Goal: Information Seeking & Learning: Understand process/instructions

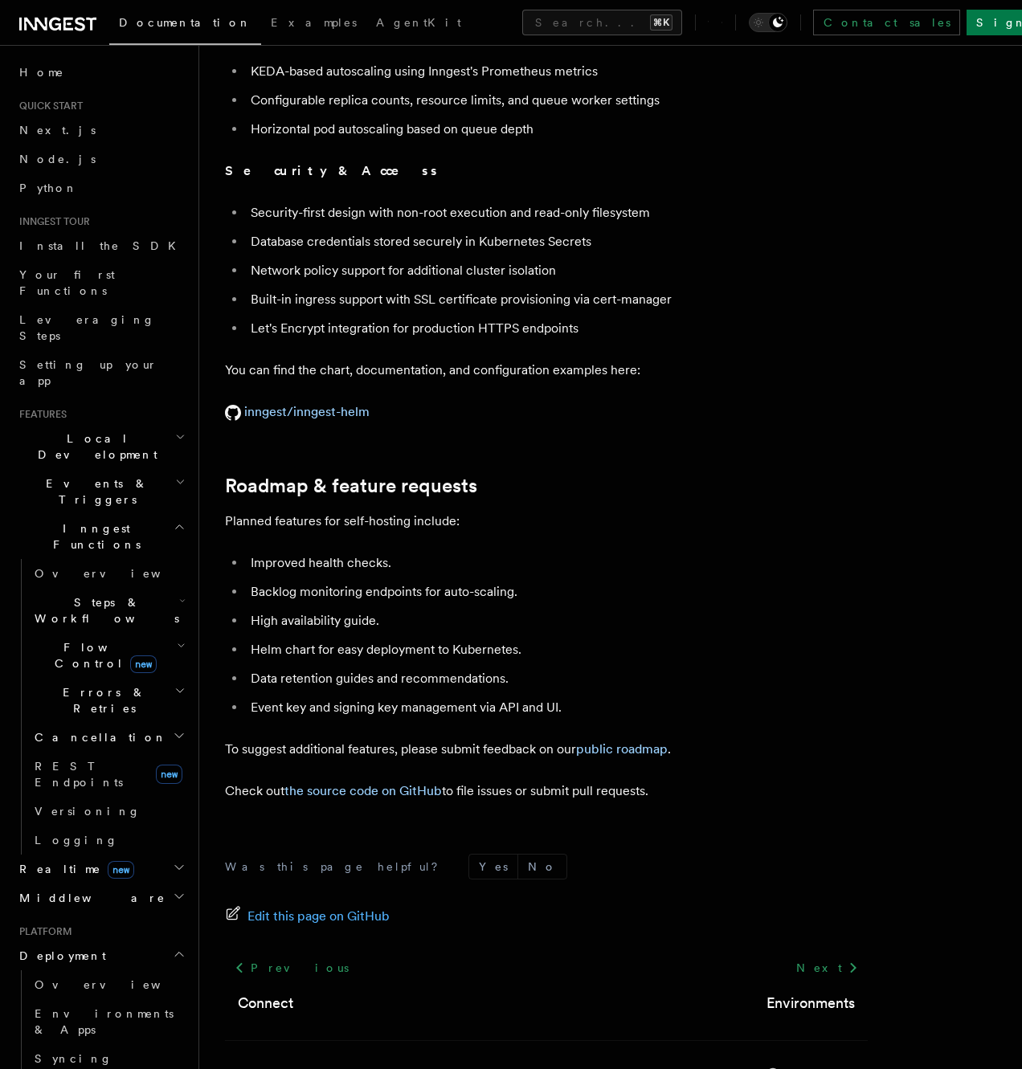
scroll to position [5823, 0]
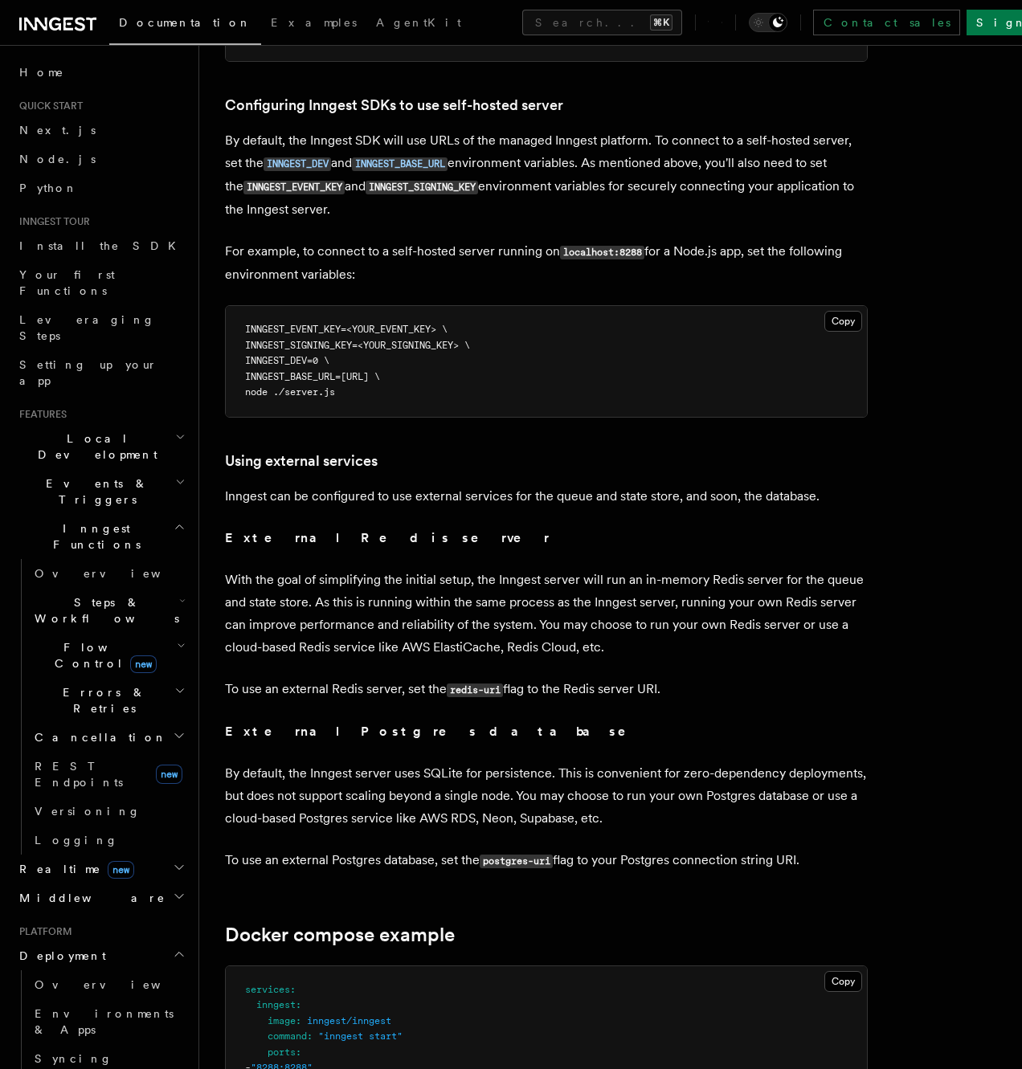
scroll to position [4296, 0]
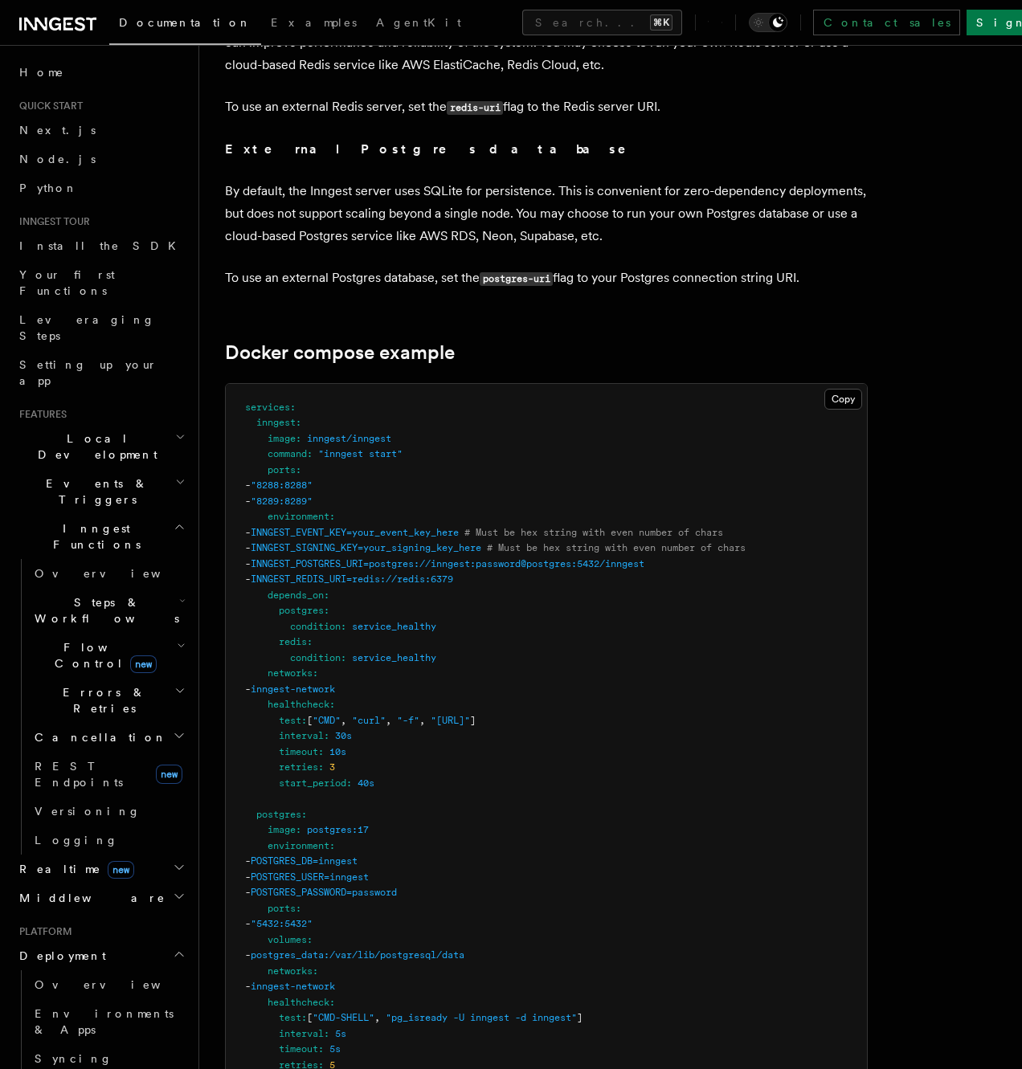
click at [513, 684] on pre "services : inngest : image : inngest/inngest command : "inngest start" ports : …" at bounding box center [546, 917] width 641 height 1066
click at [525, 650] on pre "services : inngest : image : inngest/inngest command : "inngest start" ports : …" at bounding box center [546, 917] width 641 height 1066
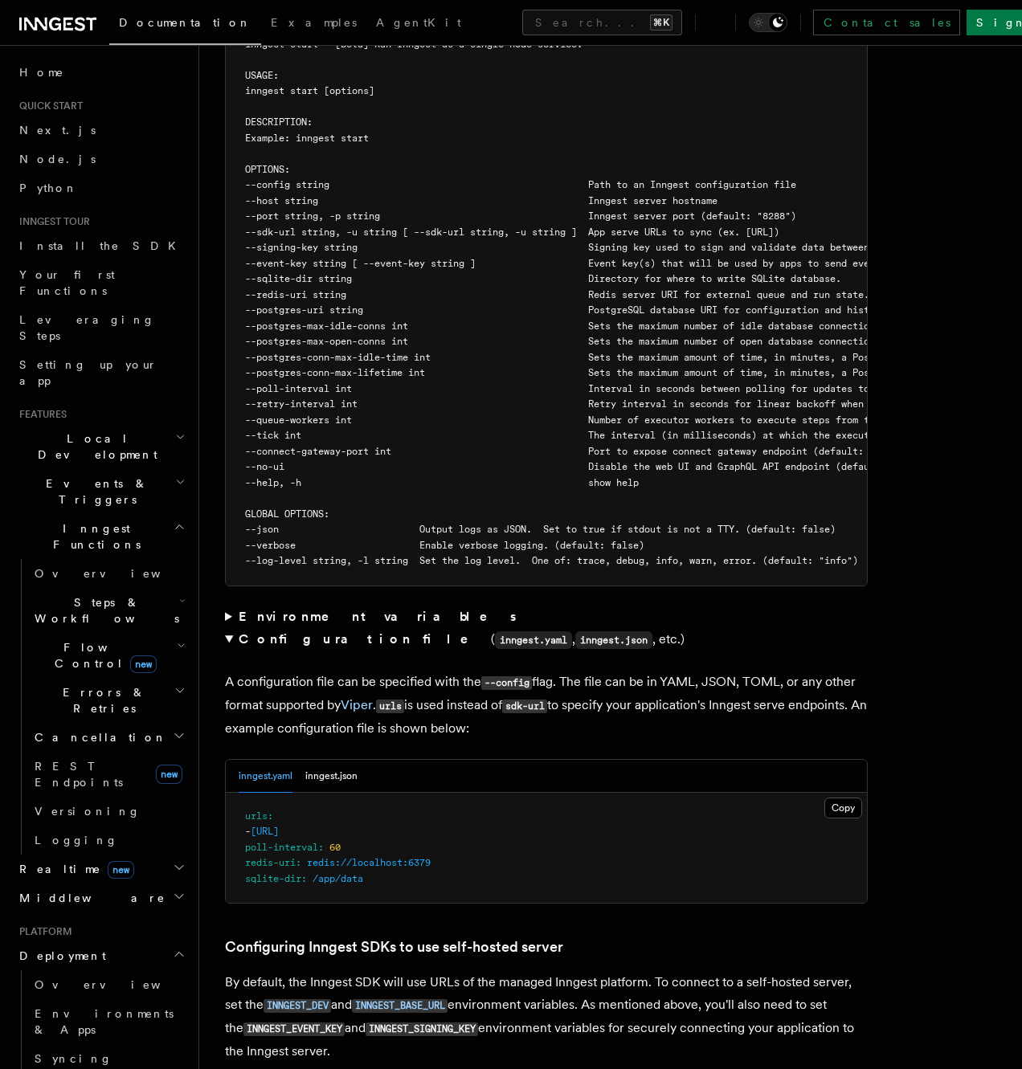
scroll to position [2935, 0]
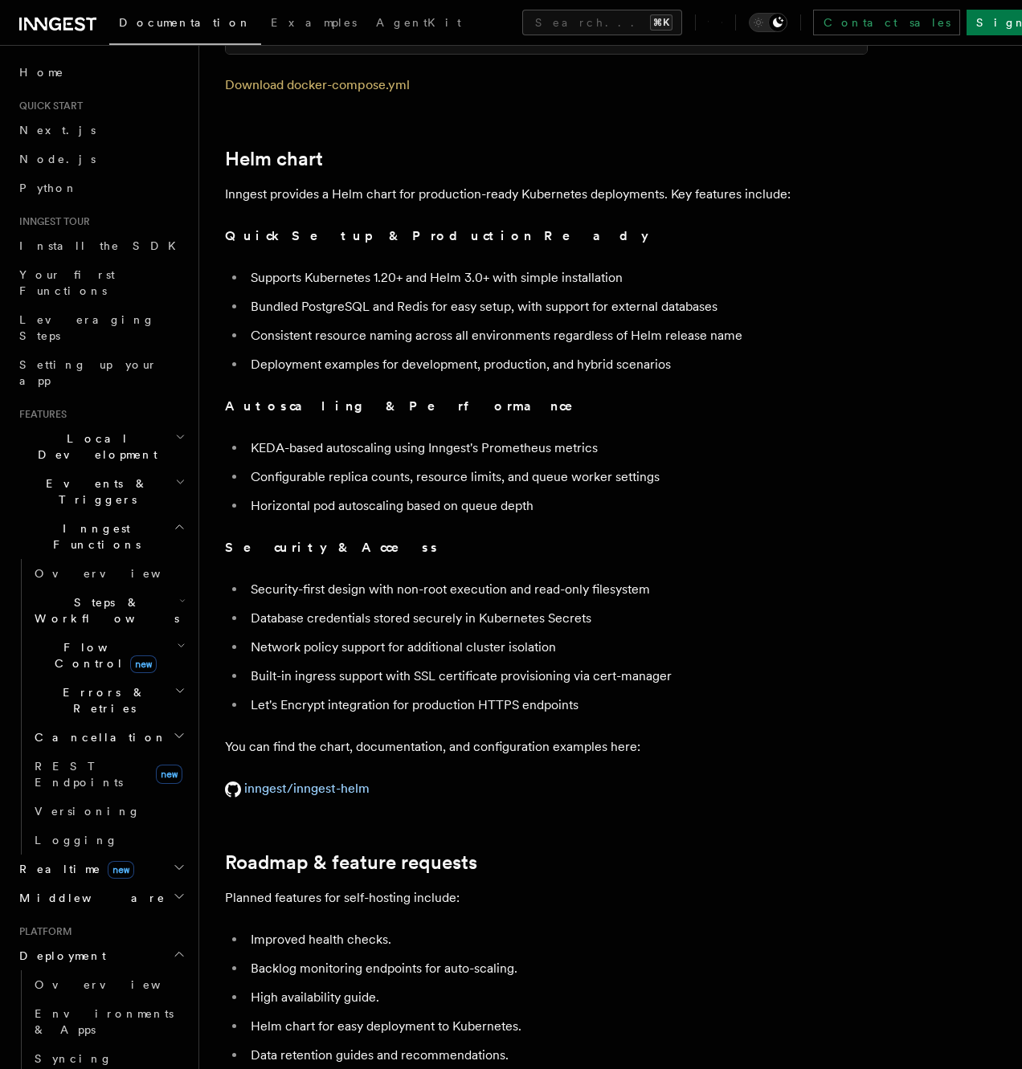
scroll to position [5442, 0]
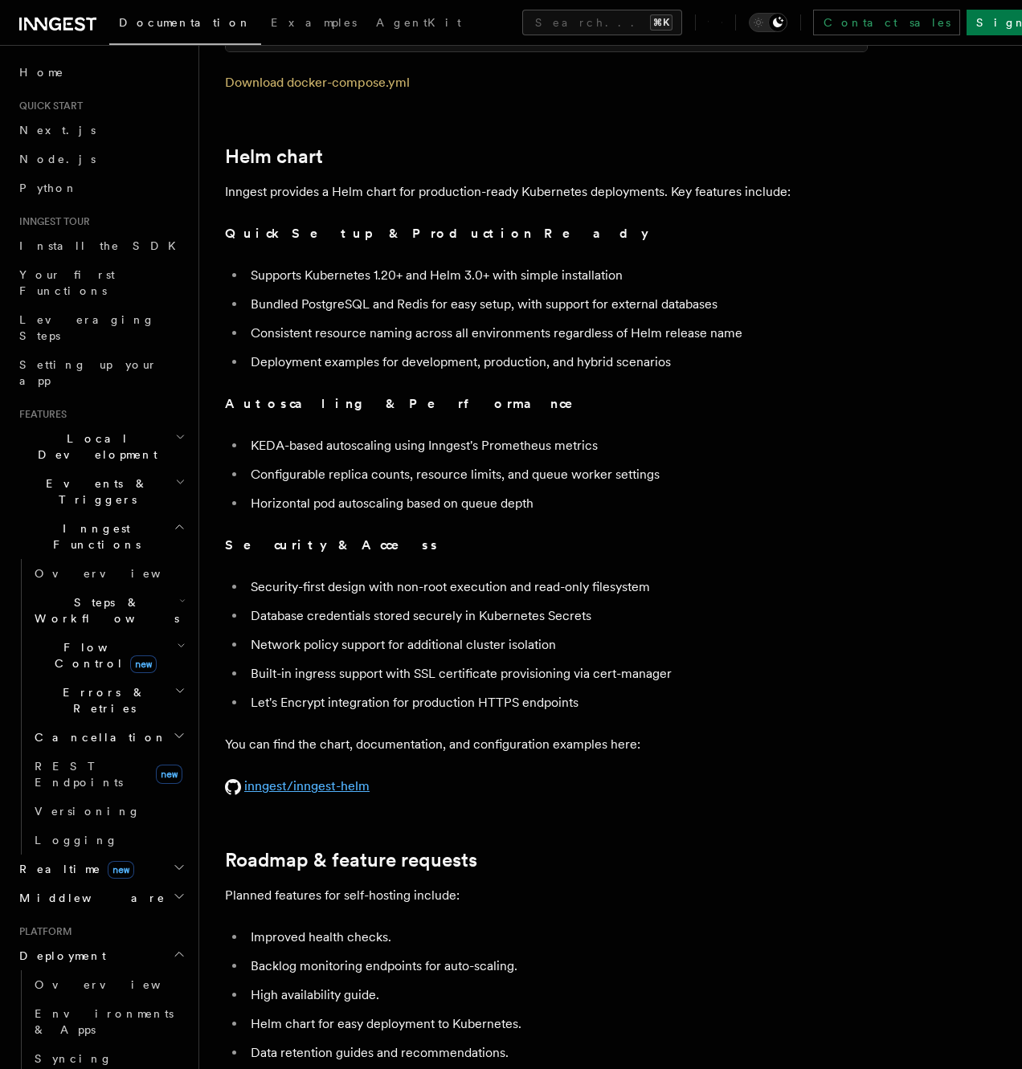
click at [294, 778] on link "inngest/inngest-helm" at bounding box center [297, 785] width 145 height 15
